Goal: Task Accomplishment & Management: Manage account settings

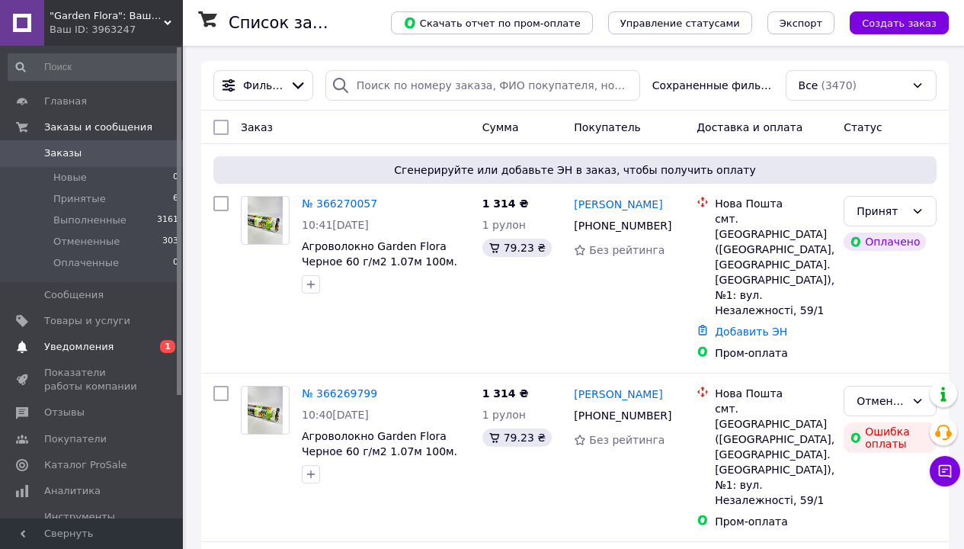
click at [137, 346] on span "Уведомления" at bounding box center [92, 347] width 97 height 14
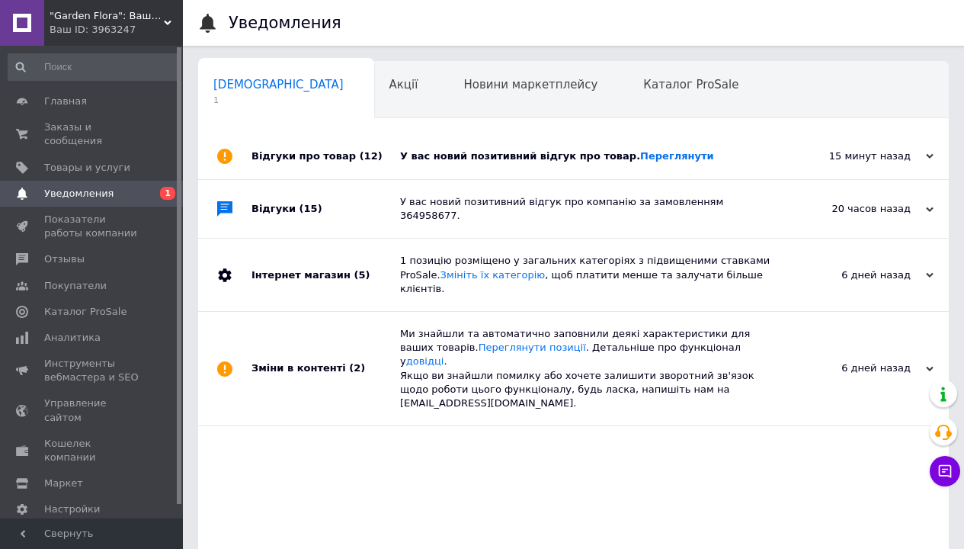
scroll to position [0, 8]
click at [549, 164] on div "У вас новий позитивний відгук про товар. Переглянути" at bounding box center [590, 156] width 381 height 46
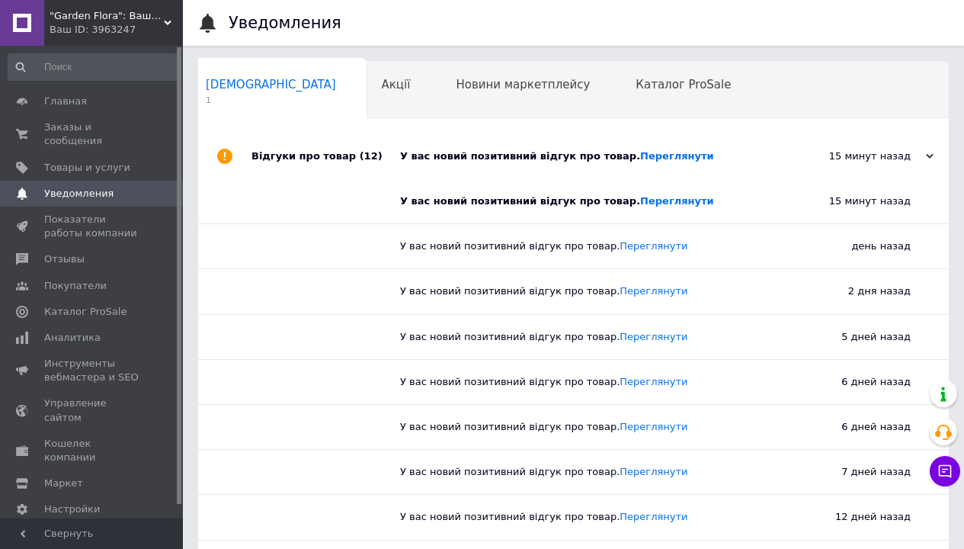
click at [549, 164] on div "У вас новий позитивний відгук про товар. Переглянути" at bounding box center [590, 156] width 381 height 46
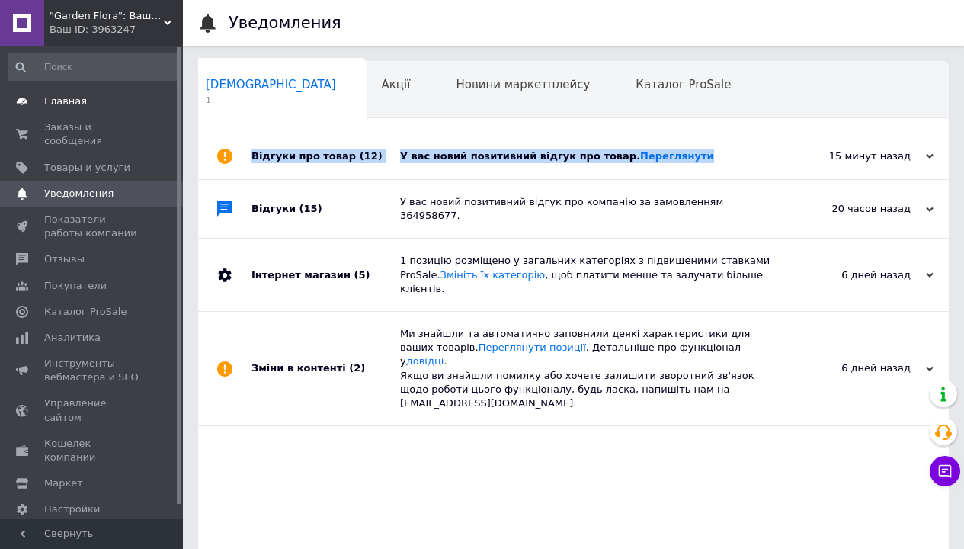
click at [66, 99] on span "Главная" at bounding box center [65, 101] width 43 height 14
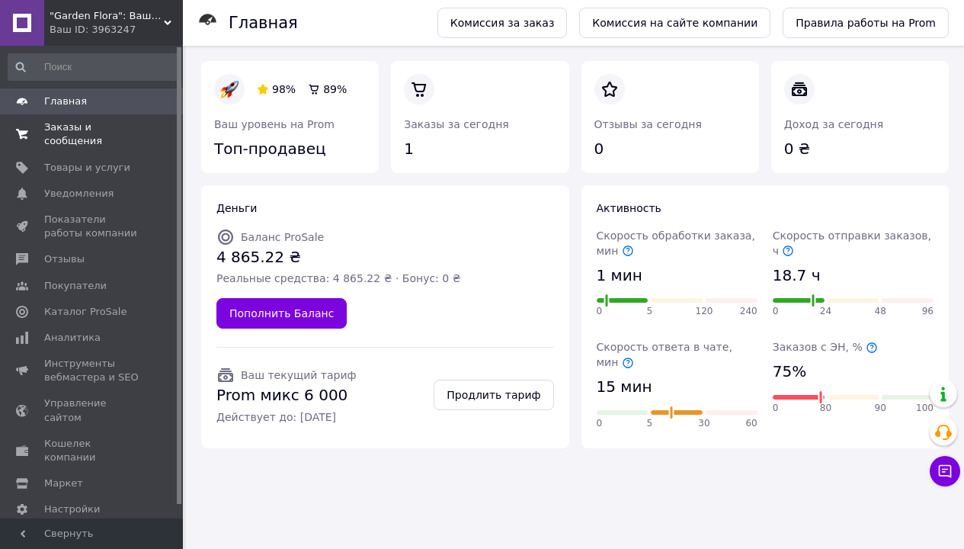
click at [76, 136] on span "Заказы и сообщения" at bounding box center [92, 133] width 97 height 27
